Goal: Transaction & Acquisition: Purchase product/service

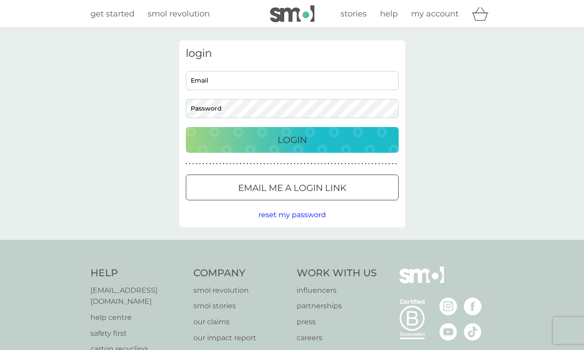
click at [201, 83] on input "Email" at bounding box center [292, 80] width 213 height 19
type input "info@laurafulmine.com"
click at [186, 127] on button "Login" at bounding box center [292, 140] width 213 height 26
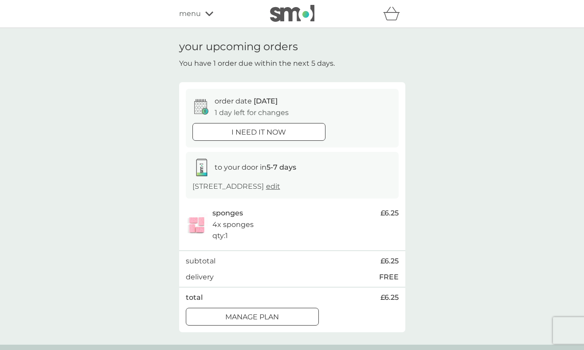
click at [248, 126] on button "i need it now" at bounding box center [259, 132] width 133 height 18
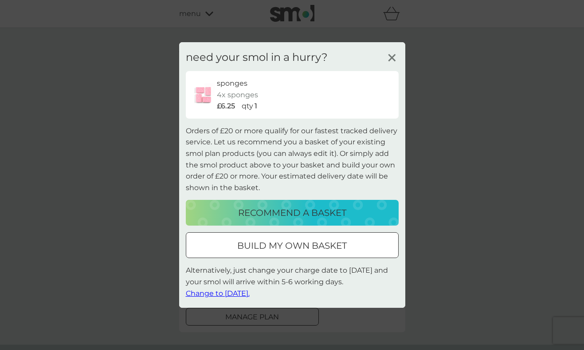
click at [310, 202] on button "recommend a basket" at bounding box center [292, 213] width 213 height 26
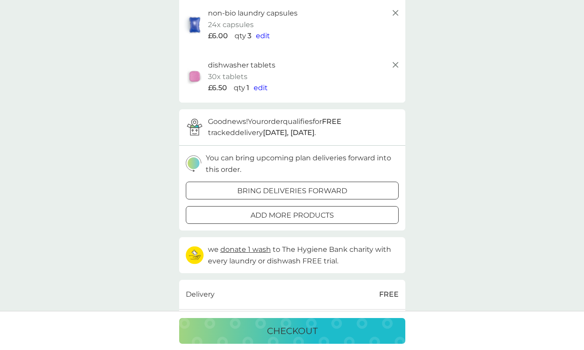
scroll to position [134, 0]
click at [279, 191] on div at bounding box center [282, 190] width 8 height 8
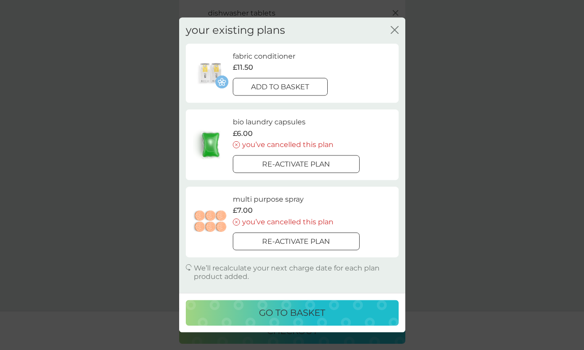
scroll to position [187, 0]
click at [289, 312] on p "go to basket" at bounding box center [292, 313] width 66 height 14
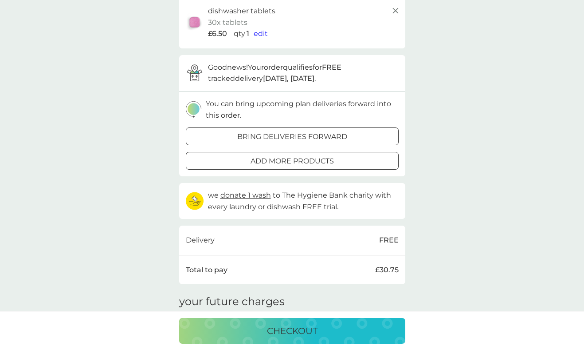
click at [284, 329] on p "checkout" at bounding box center [292, 330] width 51 height 14
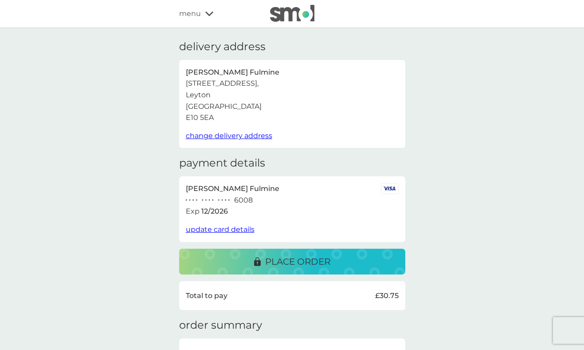
click at [223, 227] on span "update card details" at bounding box center [220, 229] width 69 height 8
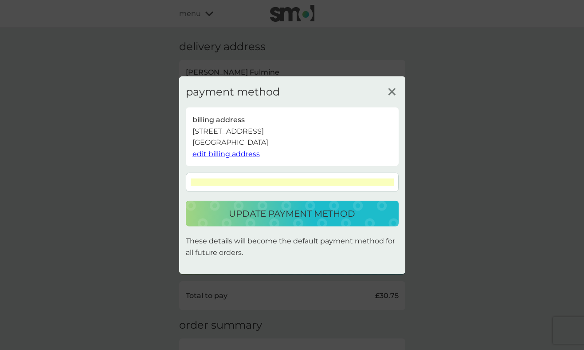
click at [301, 207] on p "update payment method" at bounding box center [292, 213] width 126 height 14
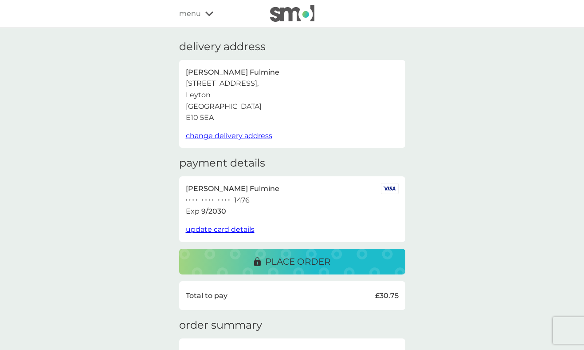
click at [340, 264] on div "place order" at bounding box center [292, 261] width 209 height 14
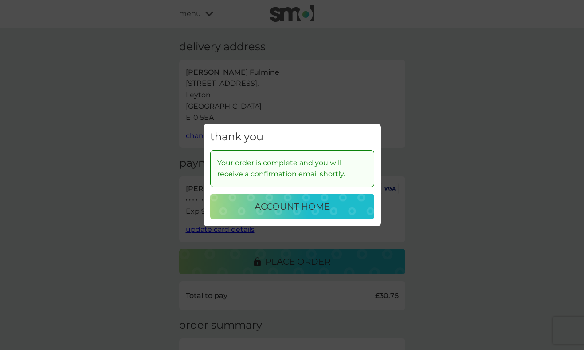
click at [300, 200] on p "account home" at bounding box center [292, 206] width 75 height 14
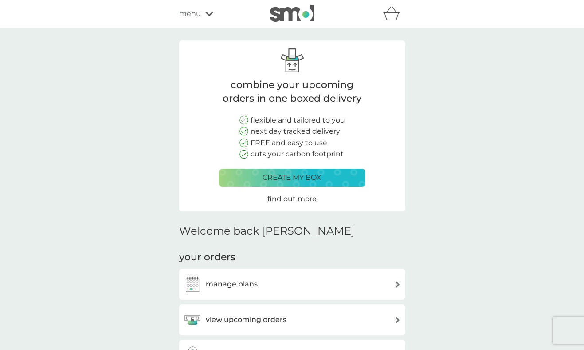
click at [299, 177] on p "create my box" at bounding box center [292, 178] width 59 height 12
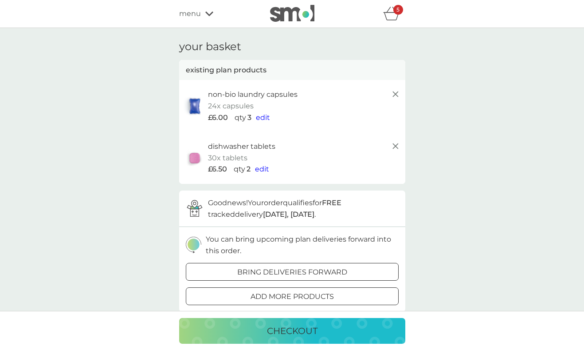
click at [389, 17] on icon "basket" at bounding box center [391, 14] width 17 height 14
click at [209, 12] on icon at bounding box center [209, 13] width 8 height 5
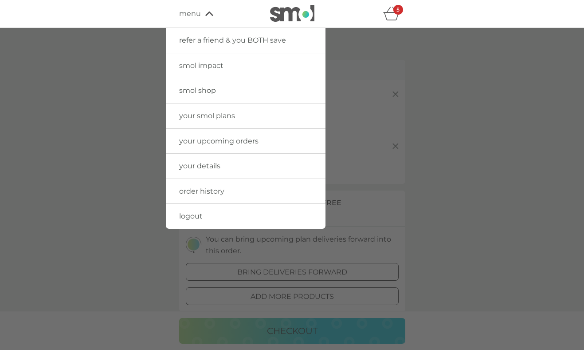
click at [187, 91] on span "smol shop" at bounding box center [197, 90] width 37 height 8
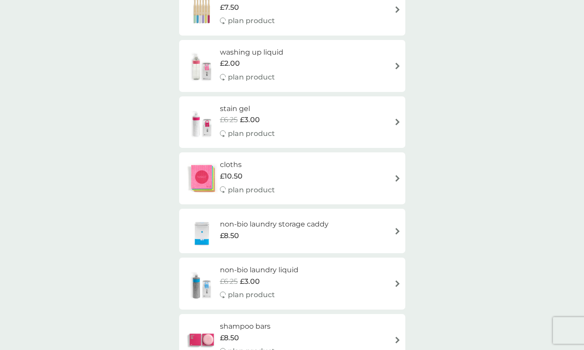
scroll to position [768, 0]
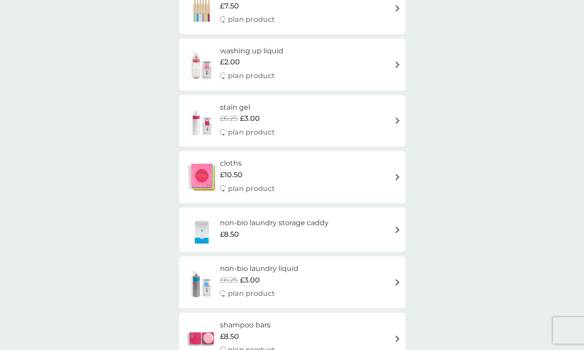
click at [253, 163] on h6 "cloths" at bounding box center [247, 164] width 55 height 12
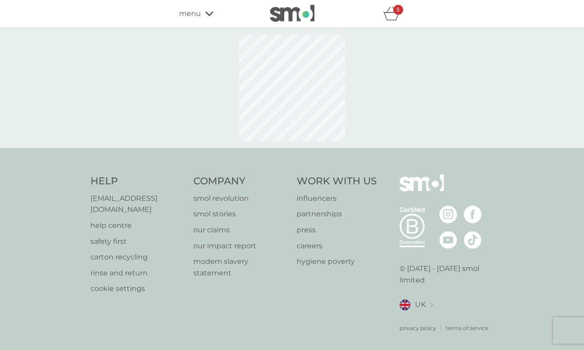
select select "91"
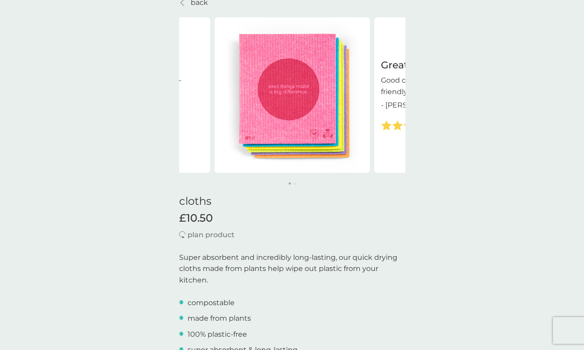
scroll to position [69, 0]
